Goal: Information Seeking & Learning: Learn about a topic

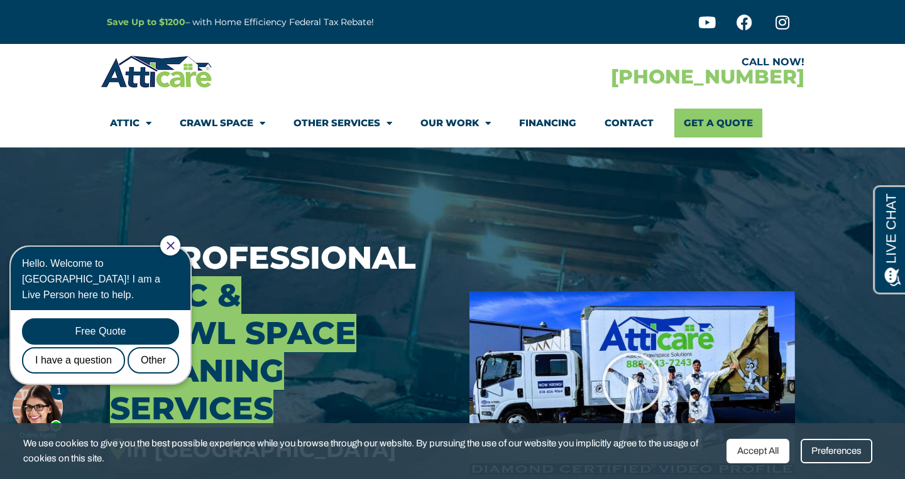
click at [761, 447] on div "Accept All" at bounding box center [757, 451] width 63 height 25
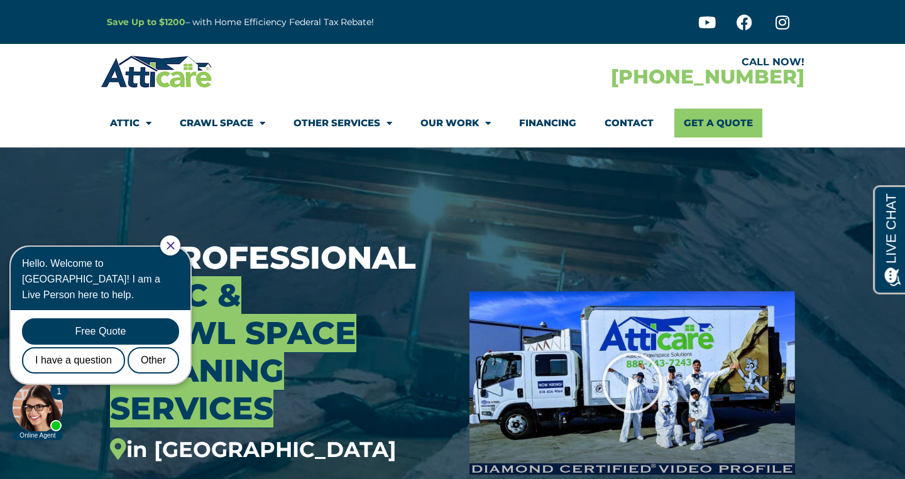
click at [180, 242] on div at bounding box center [170, 246] width 20 height 20
drag, startPoint x: 183, startPoint y: 242, endPoint x: 189, endPoint y: 476, distance: 234.5
click at [174, 242] on icon "Close Chat" at bounding box center [171, 246] width 8 height 8
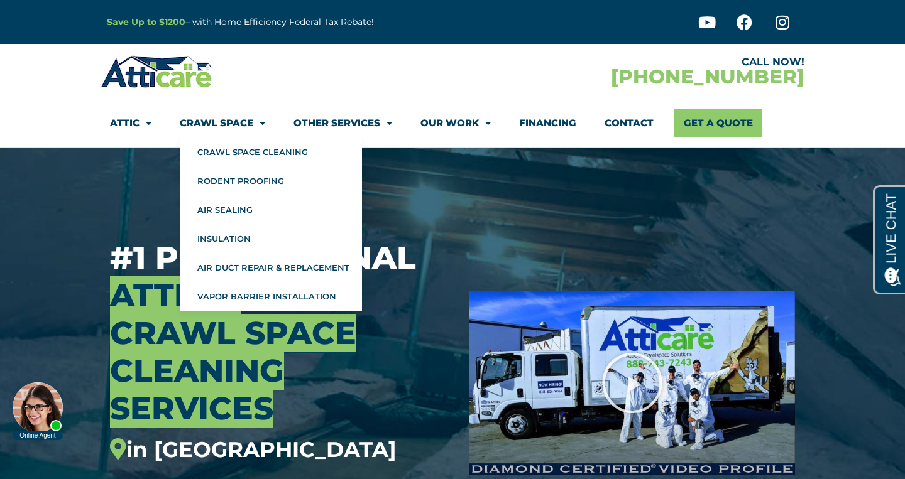
click at [230, 117] on link "Crawl Space" at bounding box center [222, 123] width 85 height 29
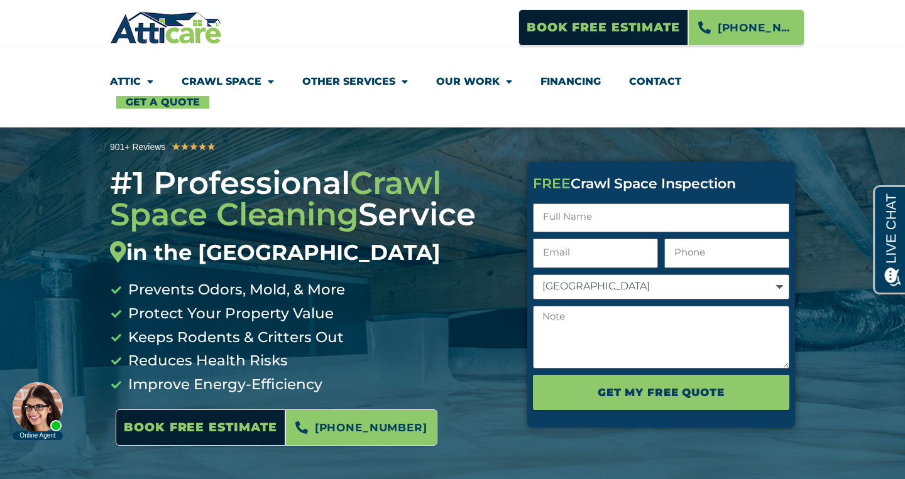
scroll to position [53, 0]
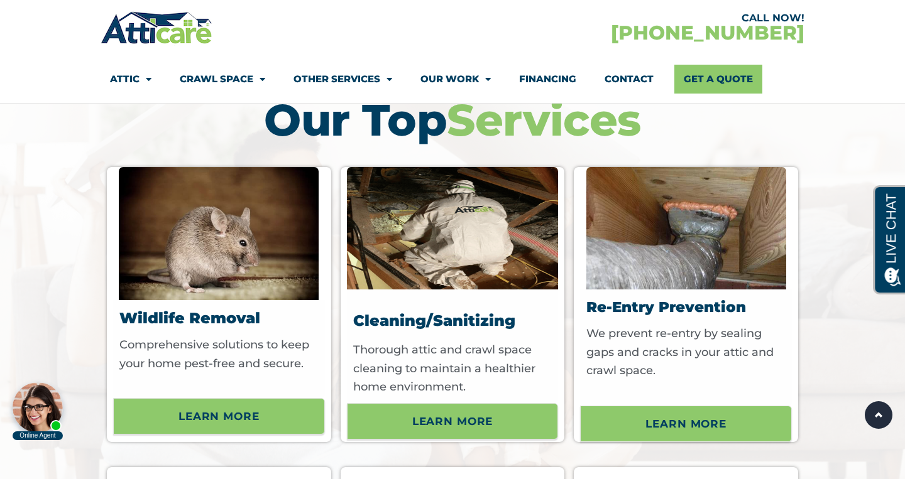
scroll to position [4373, 0]
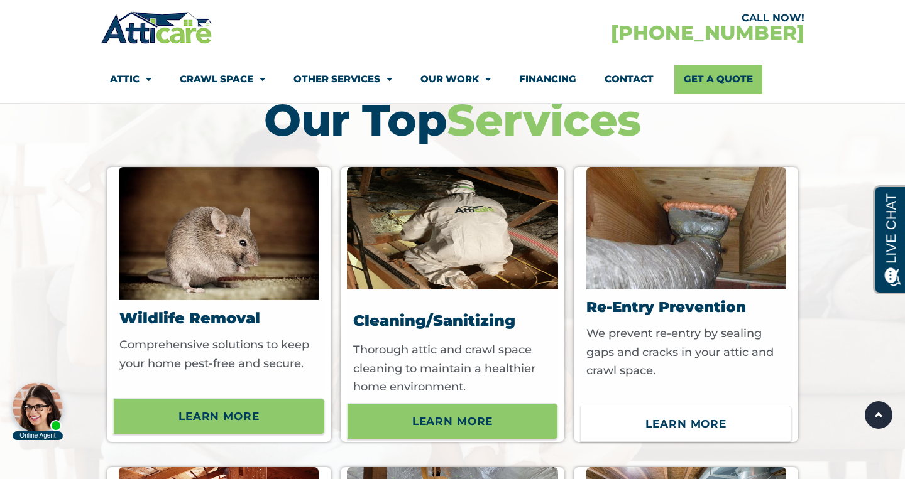
click at [670, 413] on span "Learn More" at bounding box center [685, 423] width 81 height 21
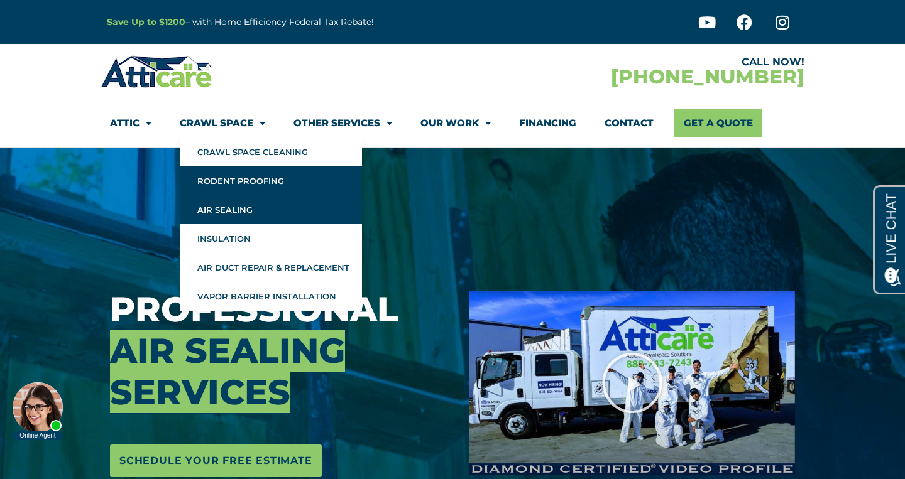
click at [227, 186] on link "Rodent Proofing" at bounding box center [271, 181] width 182 height 29
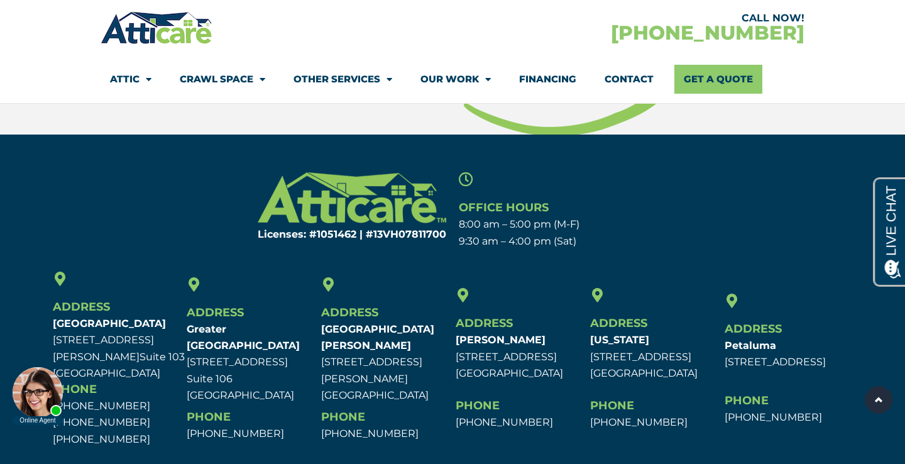
scroll to position [6304, 0]
